Goal: Task Accomplishment & Management: Use online tool/utility

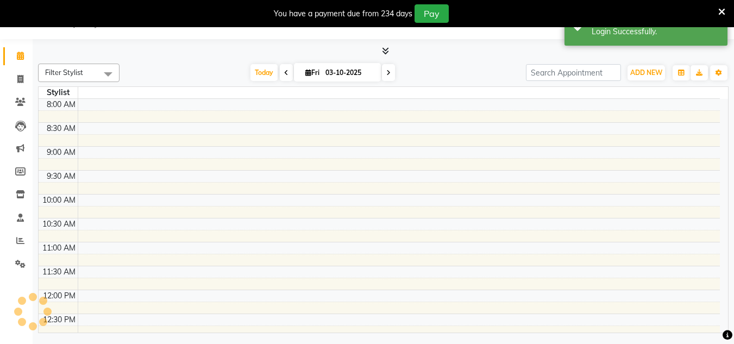
select select "en"
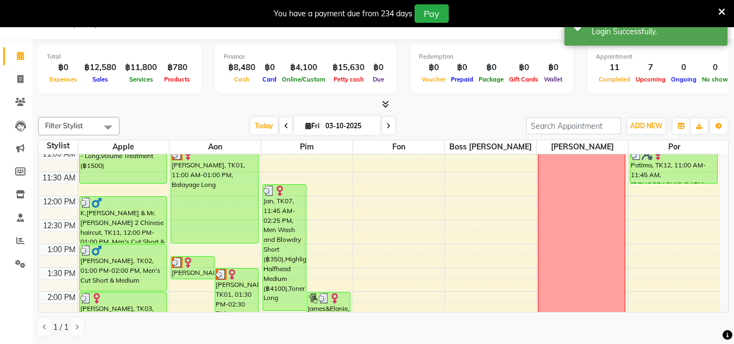
scroll to position [104, 0]
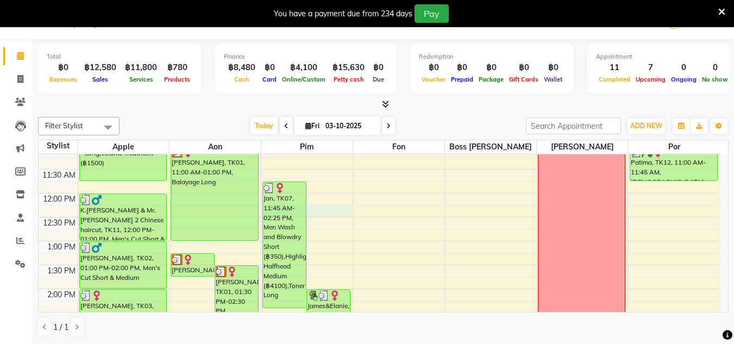
drag, startPoint x: 334, startPoint y: 217, endPoint x: 180, endPoint y: 370, distance: 216.4
click at [180, 317] on html "Select Location × The London Hair Salon, Silom-sathorn English ENGLISH Español …" at bounding box center [367, 145] width 734 height 344
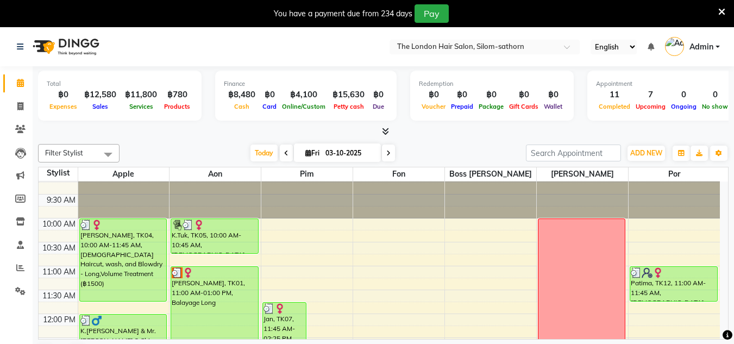
scroll to position [10, 0]
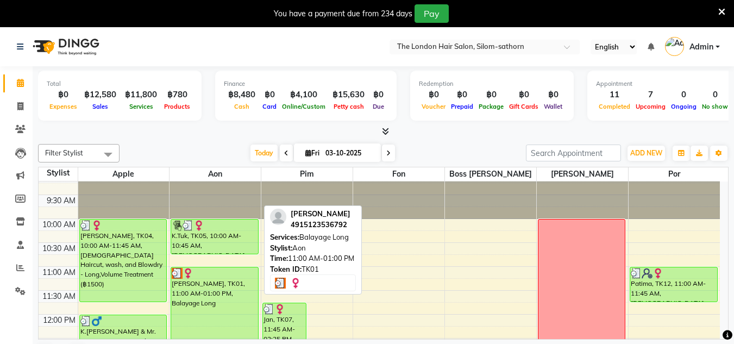
click at [204, 290] on div "[PERSON_NAME], TK01, 11:00 AM-01:00 PM, Balayage Long" at bounding box center [214, 314] width 87 height 94
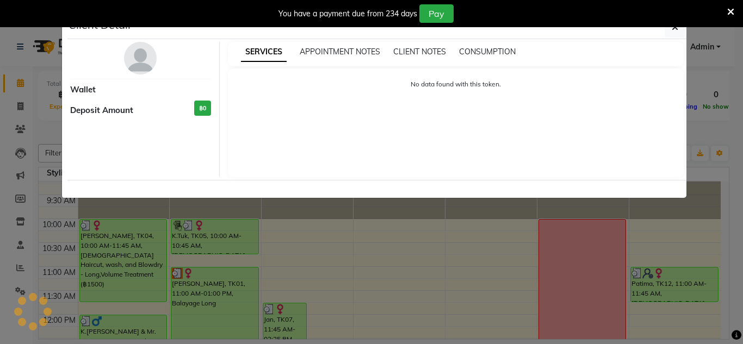
select select "3"
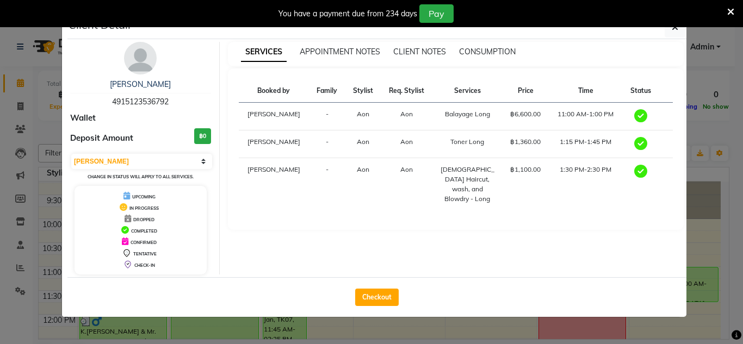
click at [367, 306] on div "Checkout" at bounding box center [376, 297] width 619 height 40
click at [394, 289] on button "Checkout" at bounding box center [376, 297] width 43 height 17
select select "service"
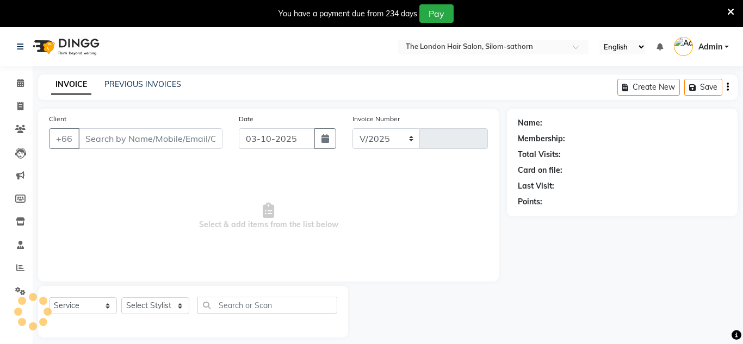
select select "6977"
type input "1860"
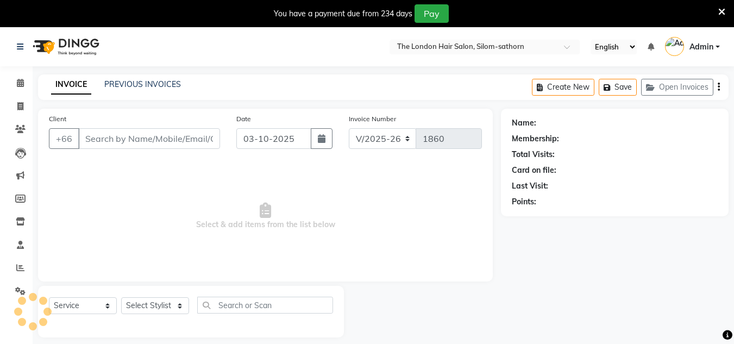
type input "4915123536792"
select select "56709"
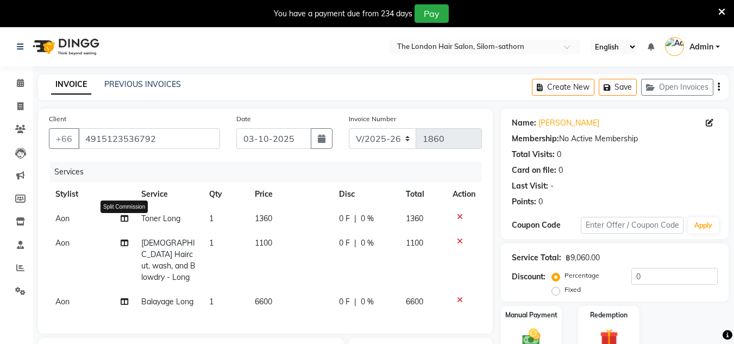
click at [127, 217] on icon at bounding box center [125, 219] width 8 height 8
select select "56709"
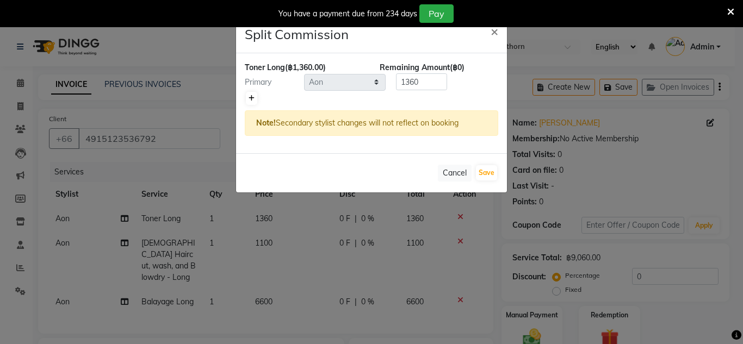
click at [250, 97] on icon at bounding box center [251, 98] width 6 height 7
type input "680"
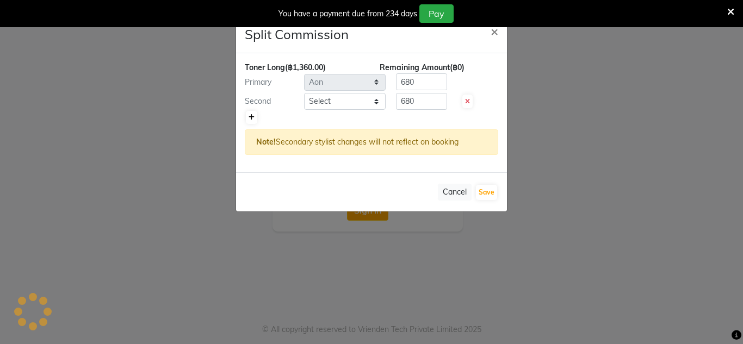
type input "thelondonhairsalon"
click at [422, 99] on input "680" at bounding box center [421, 101] width 51 height 17
type input "6"
type input "272"
click at [419, 83] on input "680" at bounding box center [421, 81] width 51 height 17
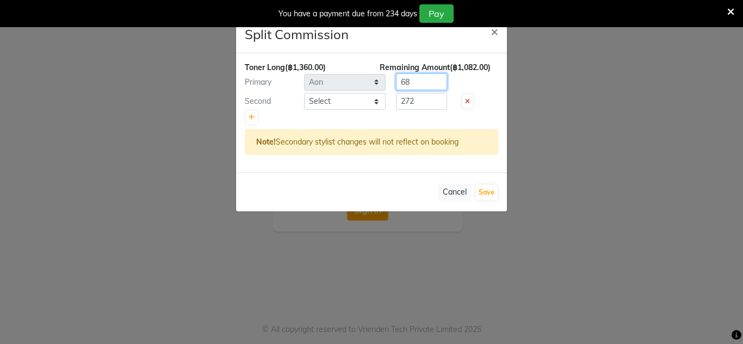
type input "6"
type input "1088"
click at [488, 189] on button "Save" at bounding box center [486, 192] width 21 height 15
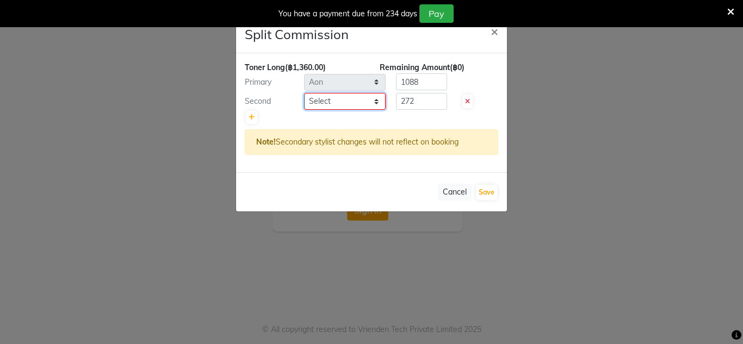
click at [372, 101] on select "Select Aon Apple Boss [PERSON_NAME] [PERSON_NAME] Pim Por" at bounding box center [345, 101] width 82 height 17
select select "91913"
click at [304, 93] on select "Select Aon Apple Boss [PERSON_NAME] [PERSON_NAME] Pim Por" at bounding box center [345, 101] width 82 height 17
click at [487, 191] on button "Save" at bounding box center [486, 192] width 21 height 15
select select "Select"
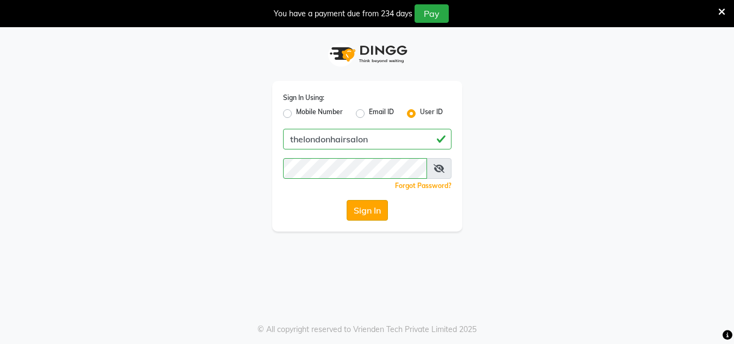
click at [366, 209] on button "Sign In" at bounding box center [367, 210] width 41 height 21
